Goal: Information Seeking & Learning: Get advice/opinions

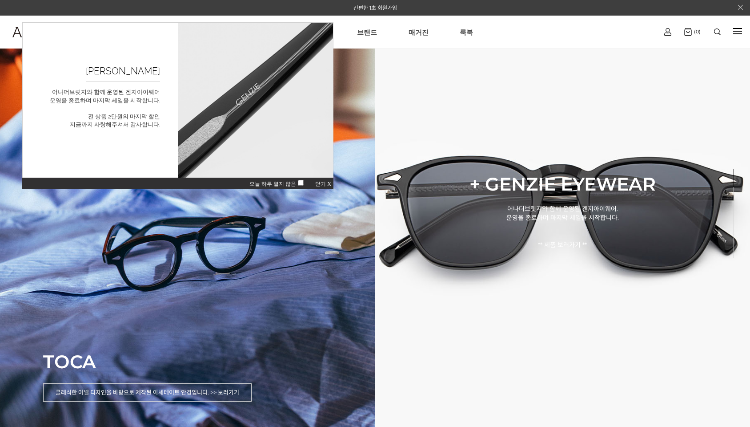
click at [322, 184] on span "닫기 X" at bounding box center [323, 184] width 16 height 6
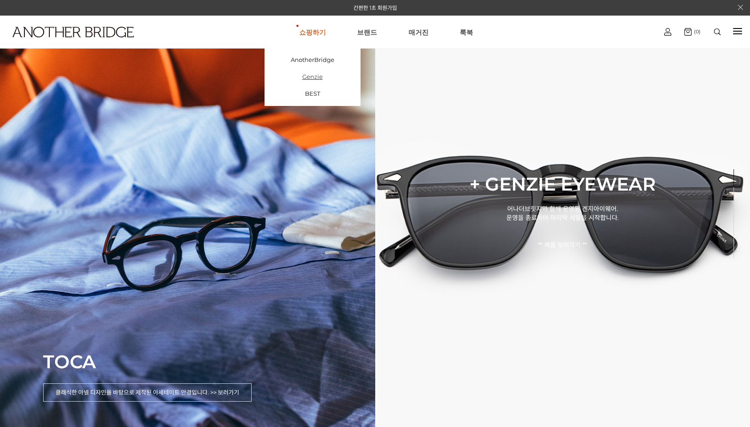
click at [325, 77] on link "Genzie" at bounding box center [313, 76] width 96 height 17
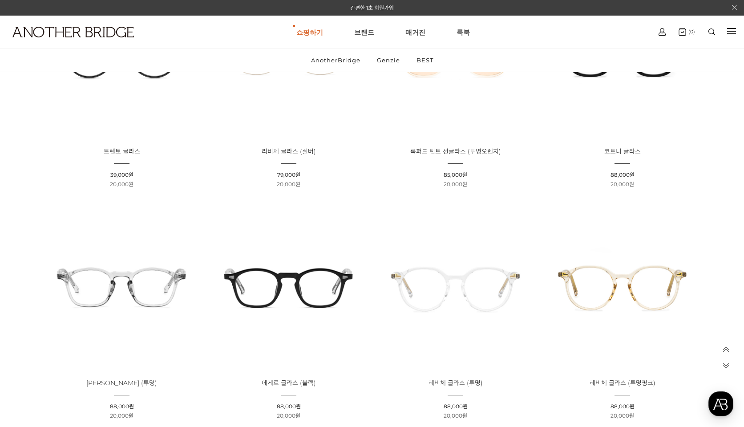
scroll to position [801, 0]
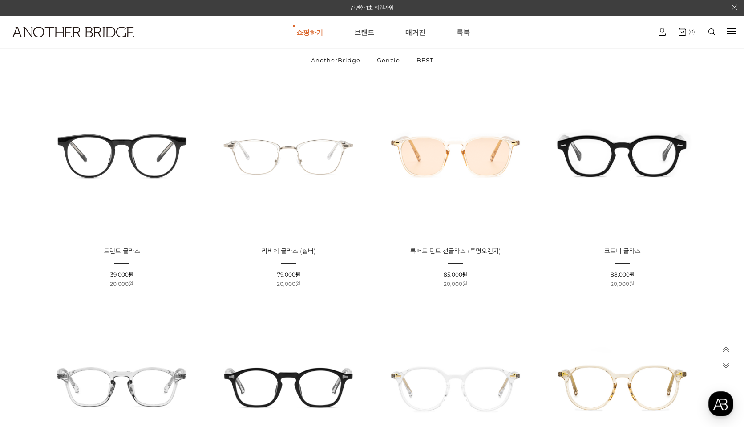
click at [641, 178] on img at bounding box center [622, 154] width 161 height 161
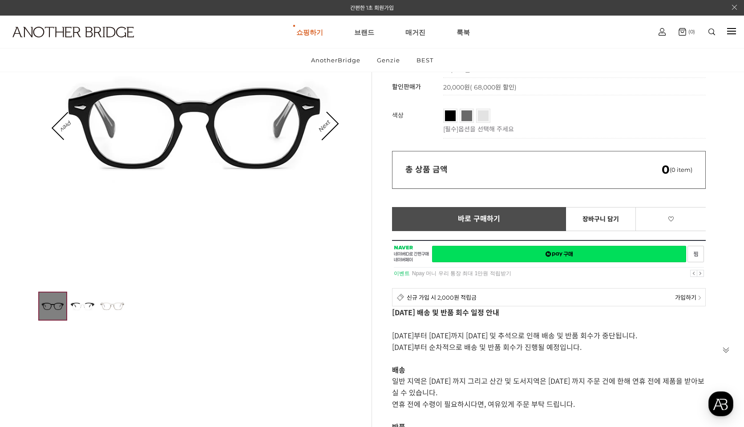
scroll to position [133, 0]
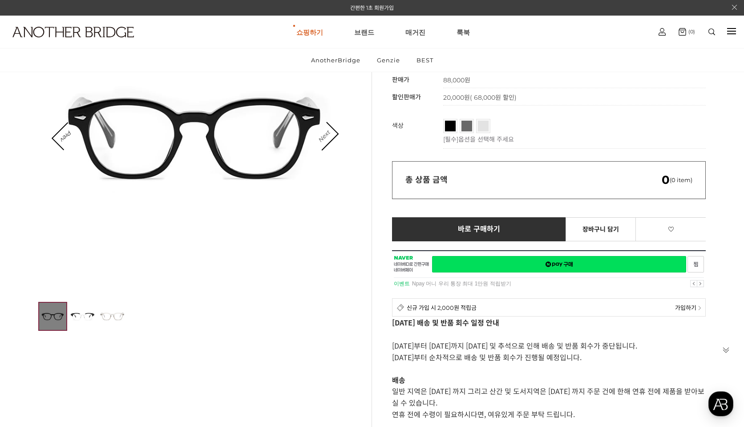
click at [333, 136] on link "Next" at bounding box center [324, 136] width 28 height 28
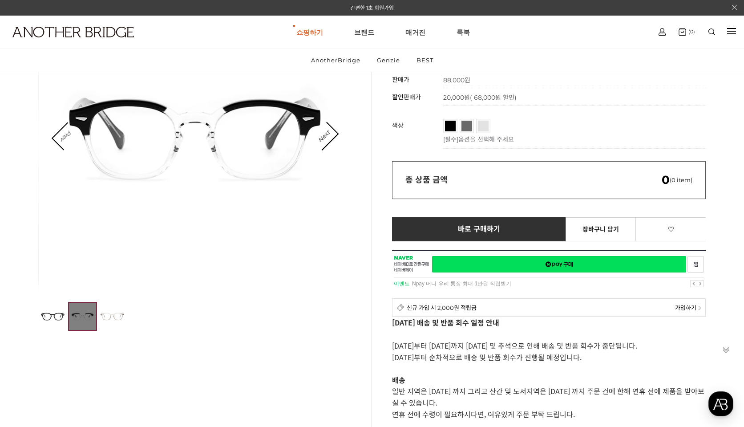
click at [58, 137] on link "Prev" at bounding box center [65, 135] width 27 height 27
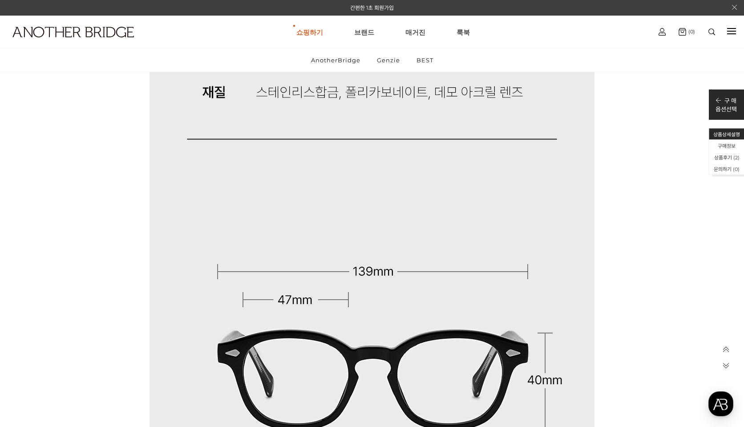
scroll to position [7800, 0]
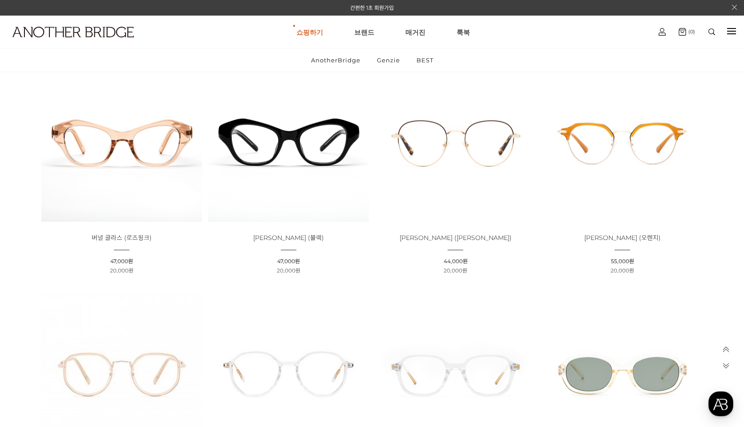
scroll to position [2439, 0]
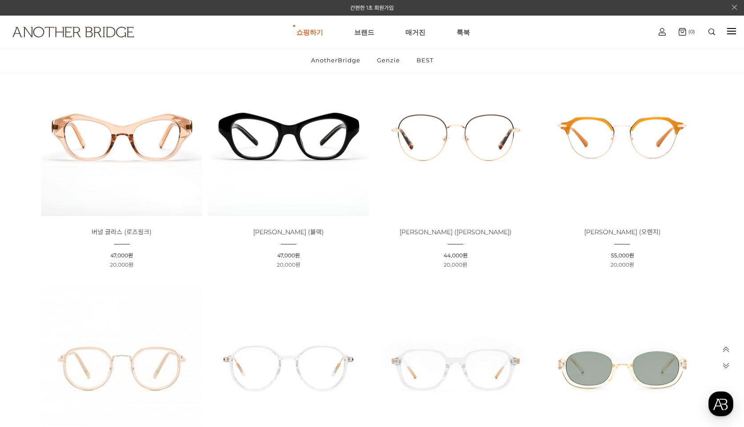
click at [118, 29] on img at bounding box center [72, 32] width 121 height 11
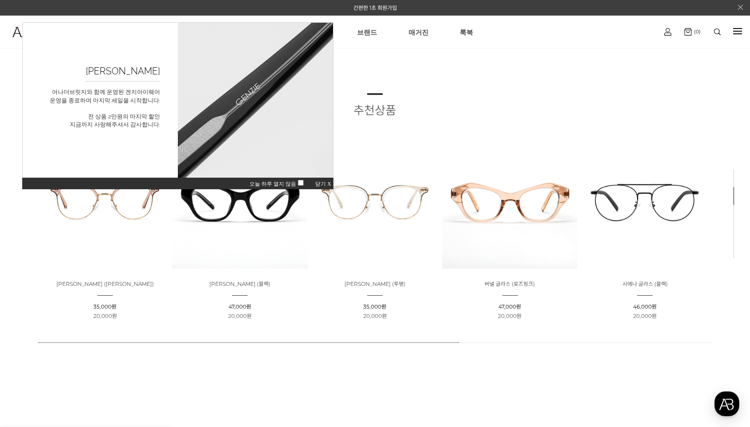
click at [318, 185] on span "닫기 X" at bounding box center [323, 184] width 16 height 6
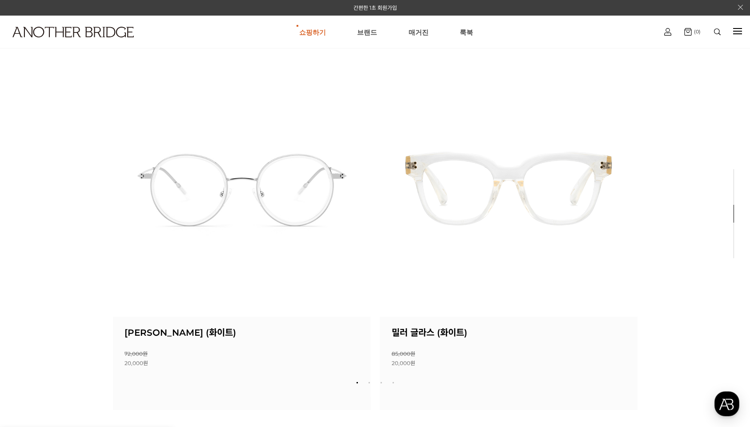
click at [632, 215] on div "Next slide" at bounding box center [624, 217] width 27 height 27
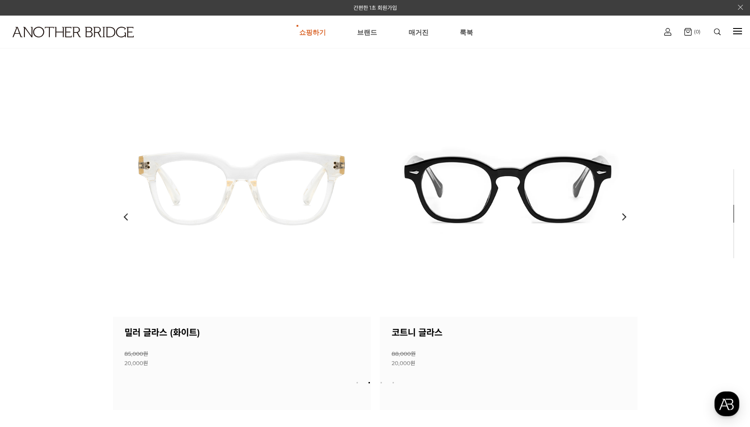
click at [628, 217] on div "Next slide" at bounding box center [624, 217] width 27 height 27
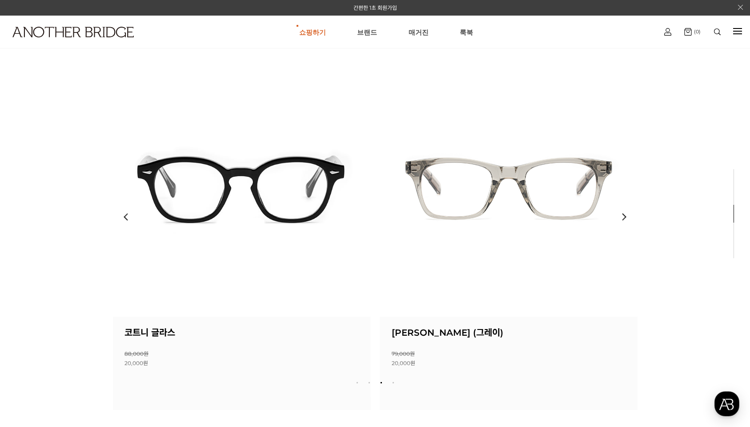
click at [261, 224] on img at bounding box center [242, 187] width 258 height 258
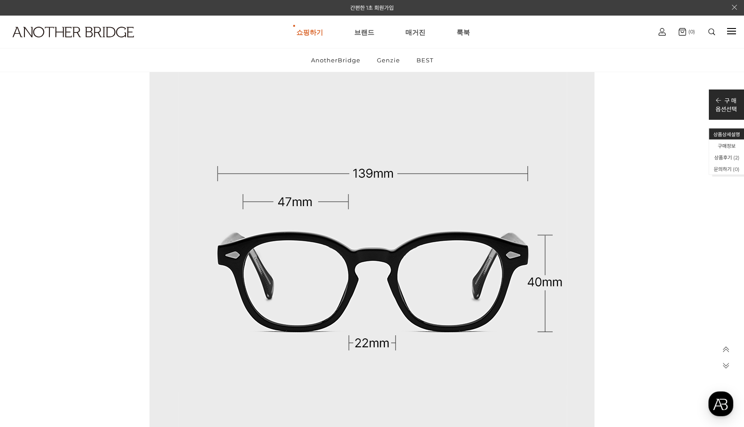
scroll to position [8007, 0]
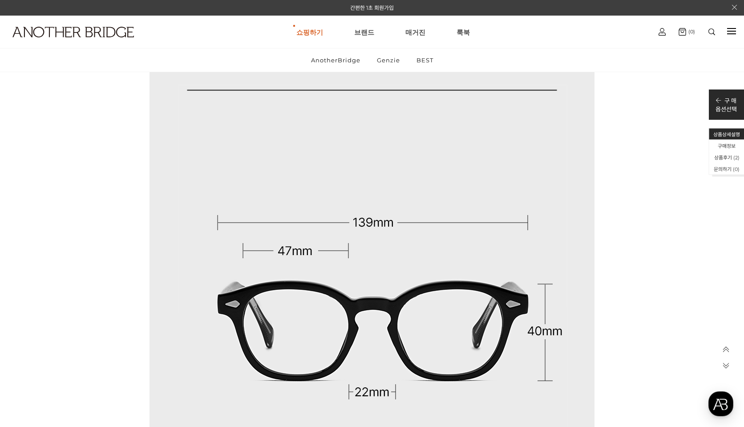
drag, startPoint x: 747, startPoint y: 14, endPoint x: 738, endPoint y: 321, distance: 307.0
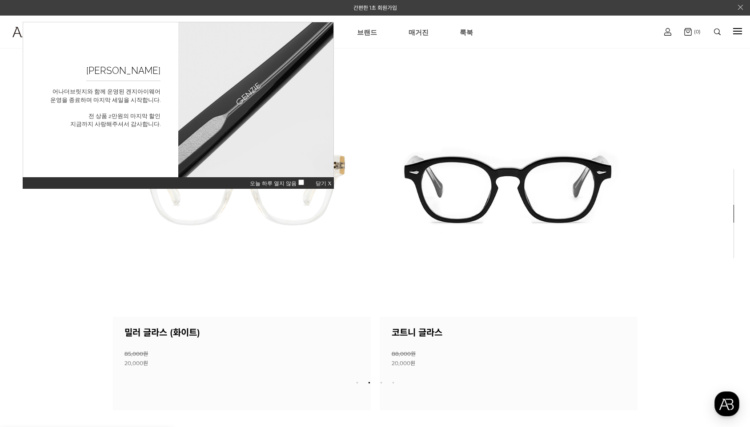
click at [329, 181] on span "닫기 X" at bounding box center [324, 183] width 16 height 6
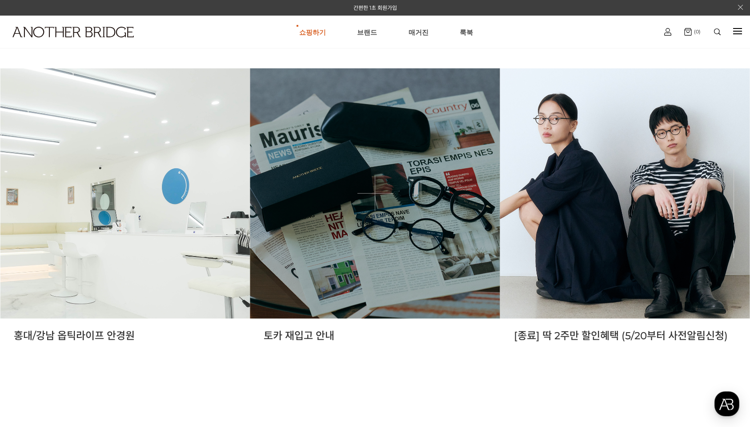
click at [420, 255] on link at bounding box center [375, 193] width 250 height 250
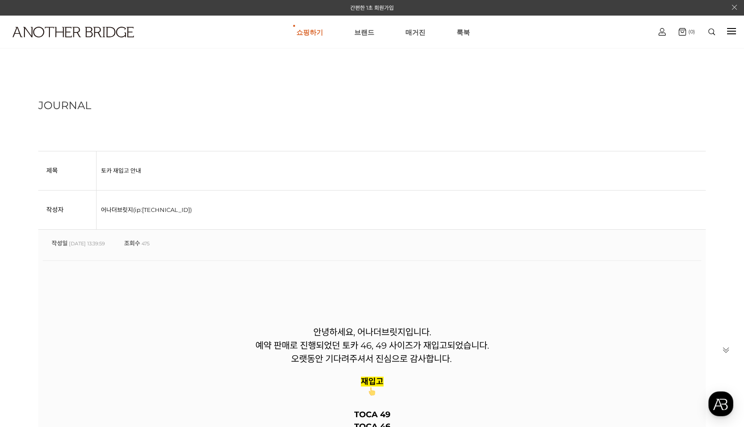
click at [290, 31] on ul "쇼핑하기 AnotherBridge Genzie BEST 브랜드 매거진 룩북" at bounding box center [383, 32] width 534 height 32
click at [313, 60] on link "AnotherBridge" at bounding box center [310, 59] width 96 height 17
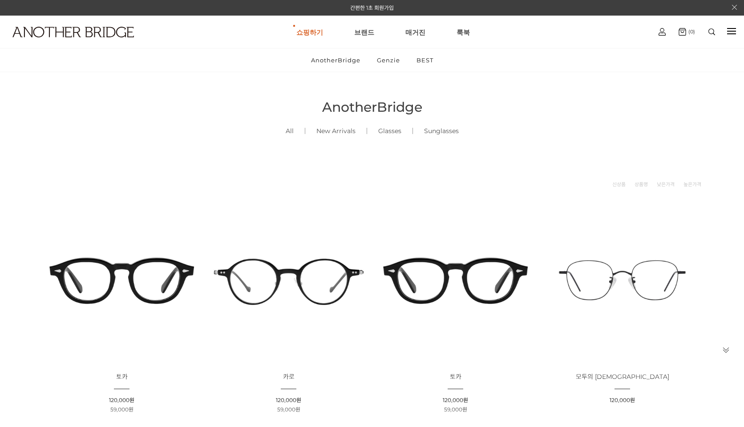
click at [0, 0] on link "BEST" at bounding box center [0, 0] width 0 height 0
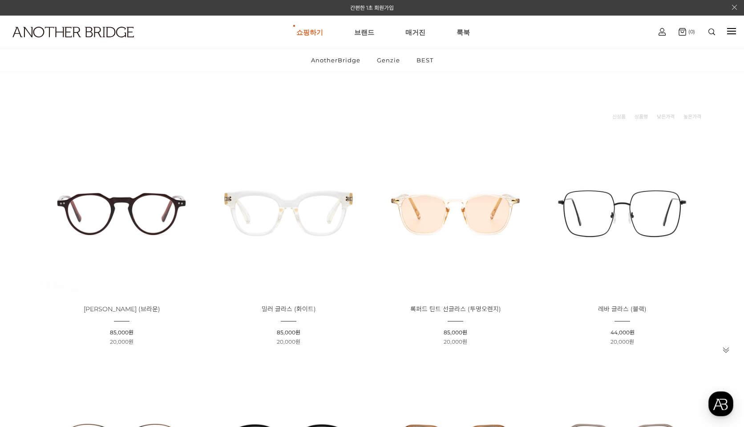
scroll to position [44, 0]
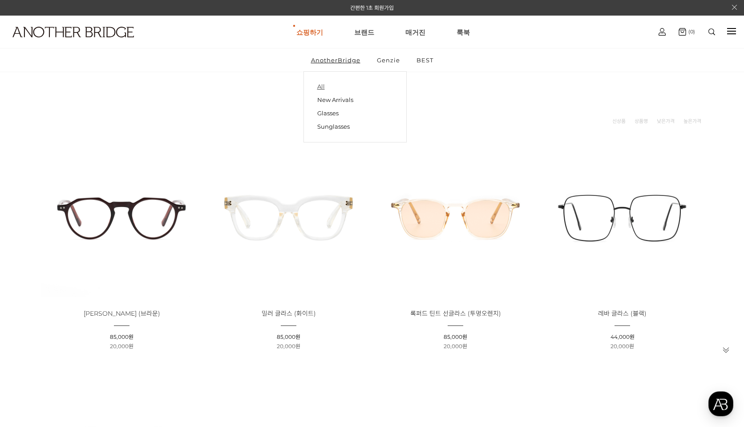
click at [344, 82] on link "All" at bounding box center [355, 87] width 76 height 12
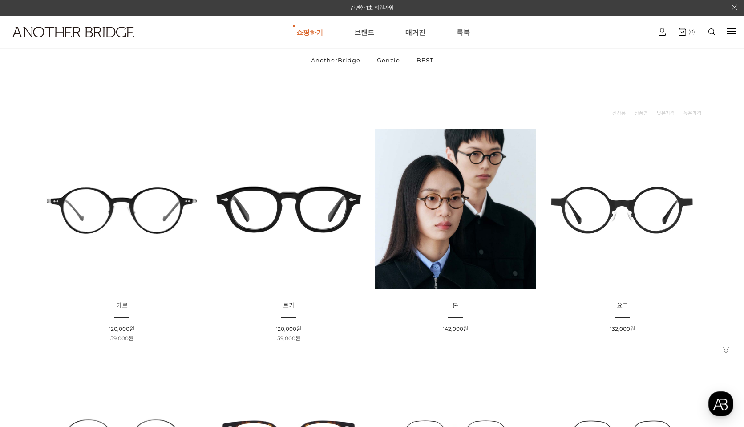
scroll to position [89, 0]
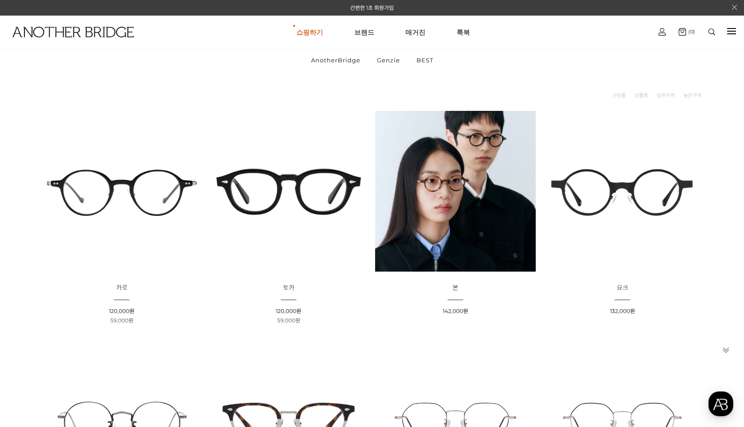
click at [292, 211] on img at bounding box center [288, 191] width 161 height 161
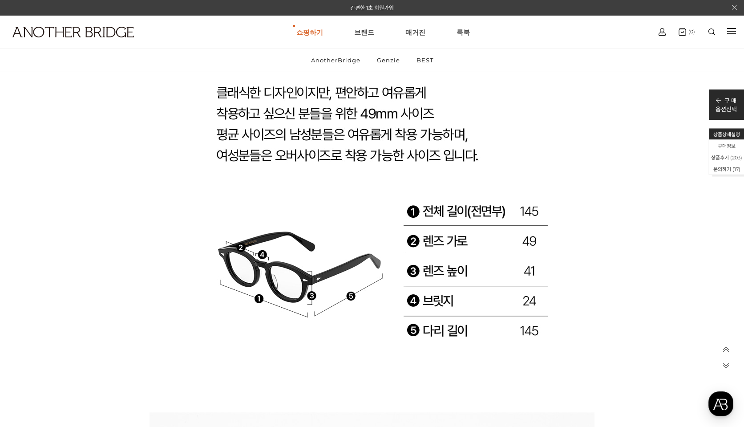
scroll to position [14788, 0]
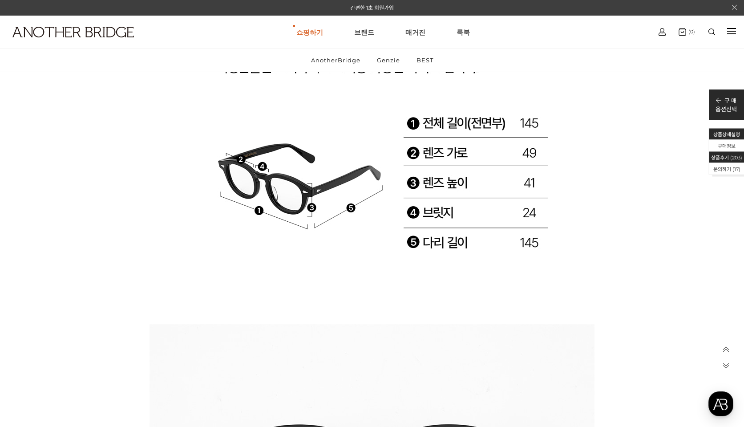
click at [715, 155] on li "상품후기 ( 203 )" at bounding box center [726, 157] width 35 height 12
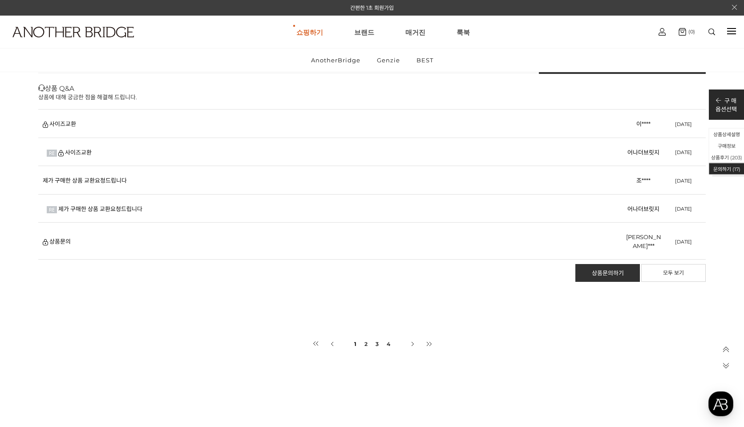
scroll to position [20652, 0]
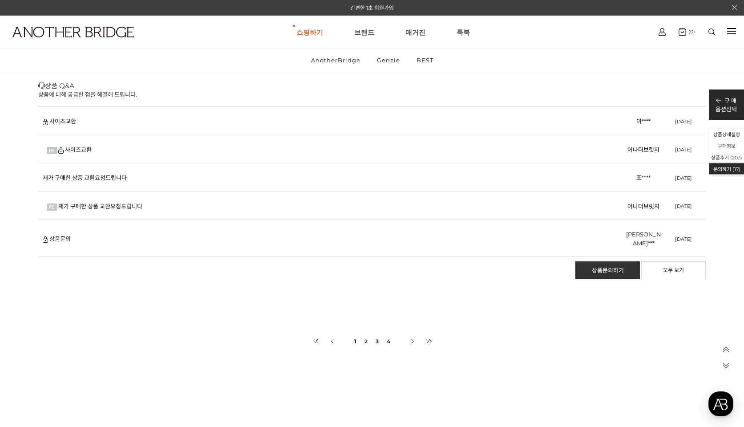
click at [361, 333] on li "2" at bounding box center [365, 341] width 9 height 17
click at [362, 333] on li "2" at bounding box center [365, 341] width 9 height 17
click at [365, 333] on link "2" at bounding box center [365, 341] width 5 height 17
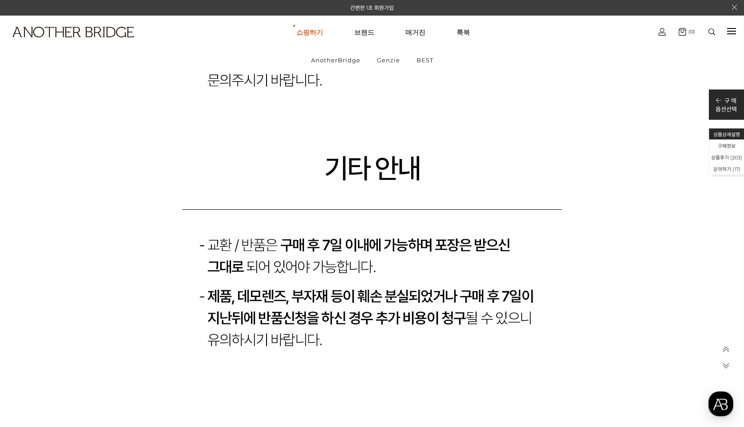
scroll to position [17714, 0]
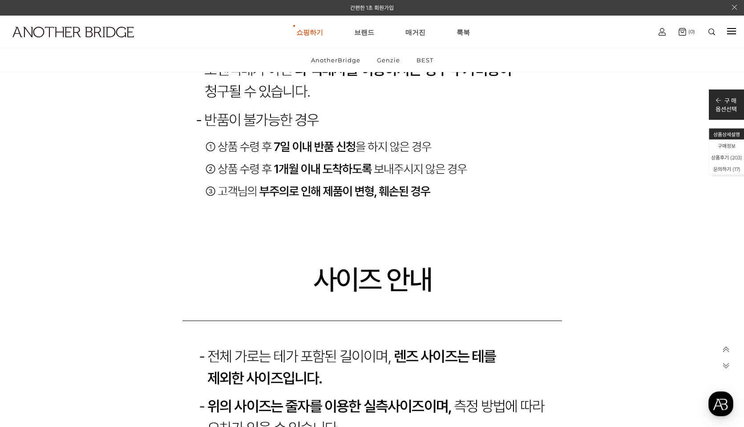
scroll to position [17091, 0]
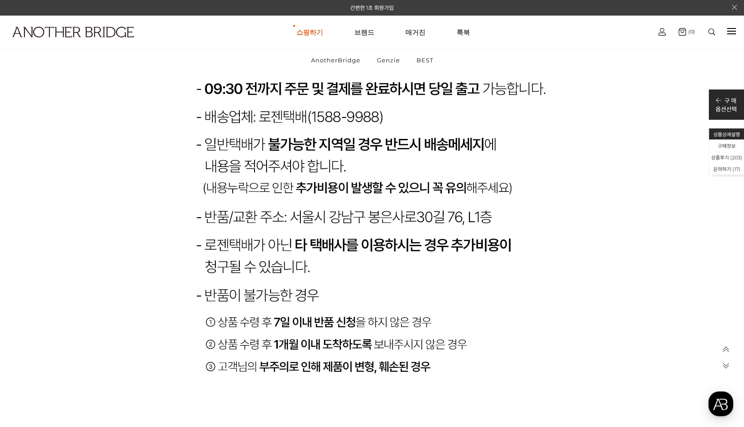
click at [119, 206] on p at bounding box center [371, 171] width 667 height 1735
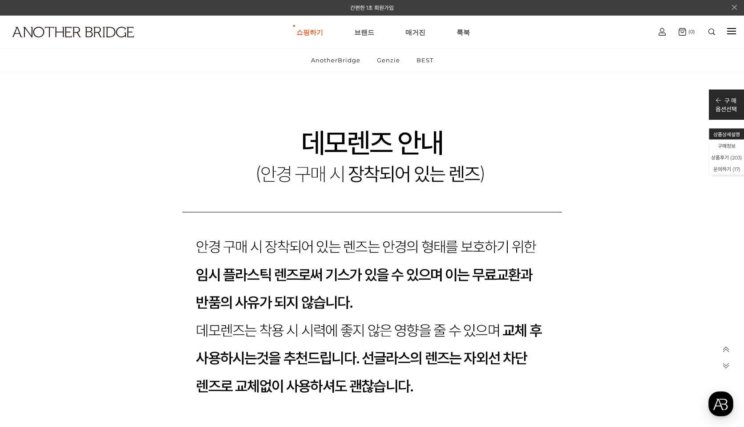
scroll to position [16557, 0]
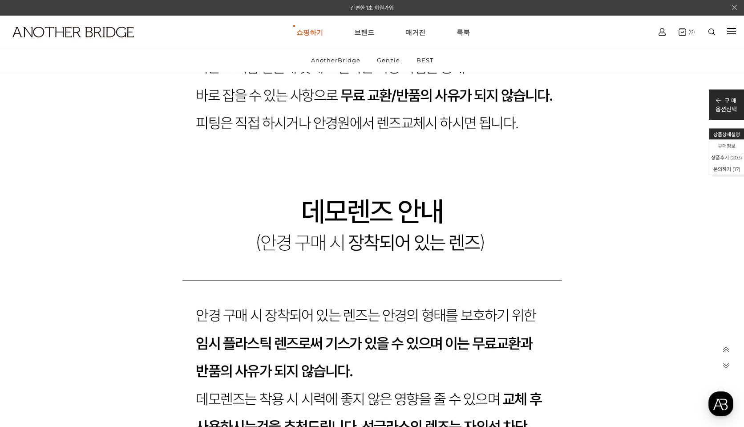
scroll to position [16335, 0]
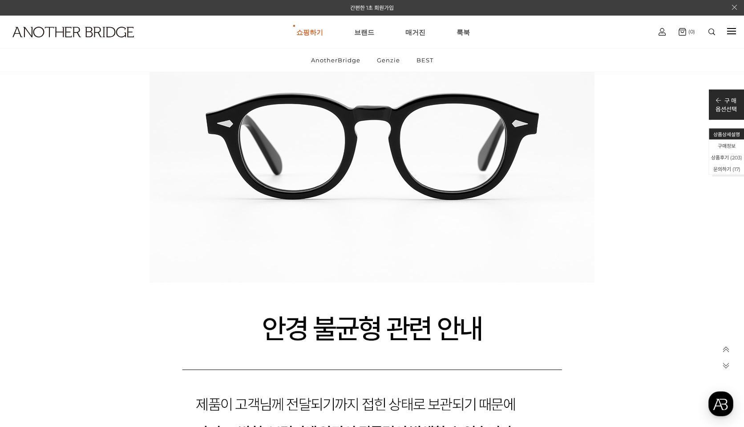
scroll to position [16379, 0]
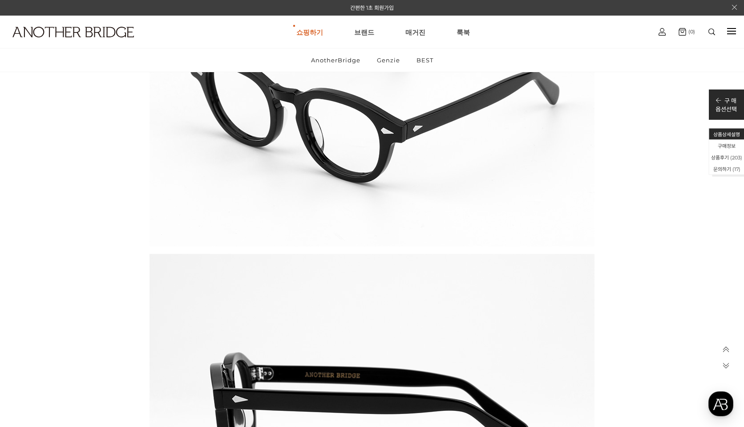
scroll to position [15445, 0]
